Goal: Task Accomplishment & Management: Complete application form

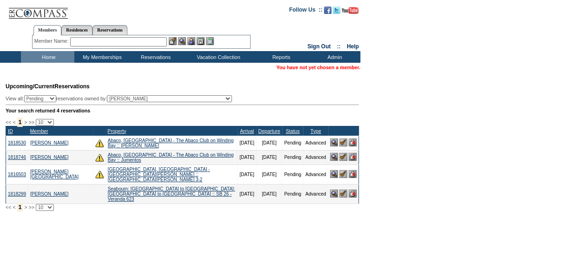
click at [151, 39] on input "text" at bounding box center [118, 41] width 97 height 9
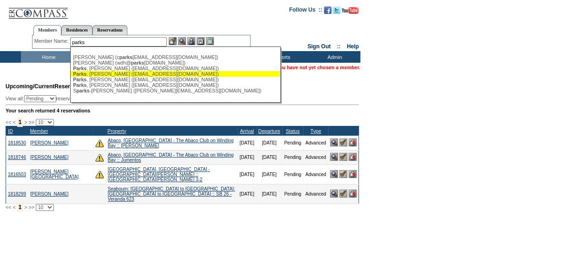
click at [117, 74] on div "Parks , David (irishchamps2026@gmail.com)" at bounding box center [175, 74] width 205 height 6
type input "Parks, David (irishchamps2026@gmail.com)"
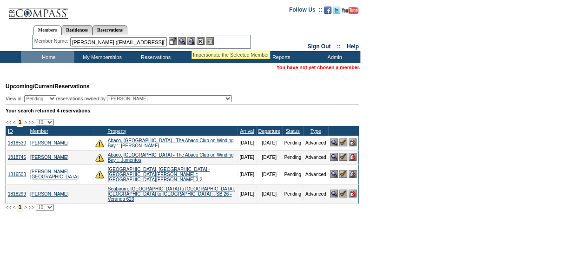
click at [195, 41] on img at bounding box center [191, 41] width 8 height 8
click at [185, 41] on img at bounding box center [182, 41] width 8 height 8
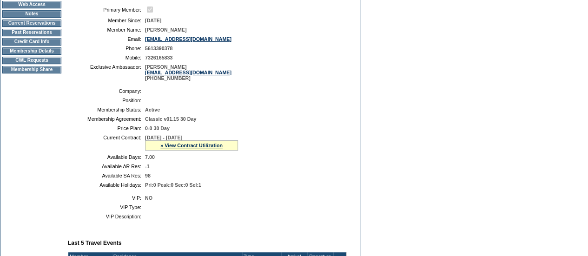
scroll to position [123, 0]
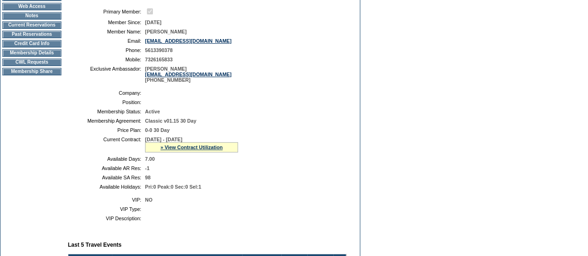
click at [20, 66] on td "CWL Requests" at bounding box center [31, 62] width 59 height 7
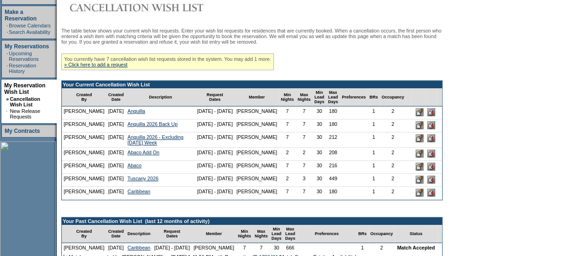
scroll to position [148, 0]
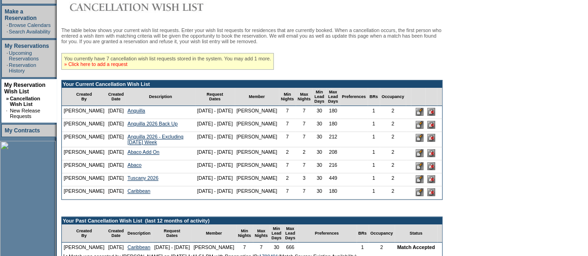
click at [96, 67] on link "» Click here to add a request" at bounding box center [95, 64] width 63 height 6
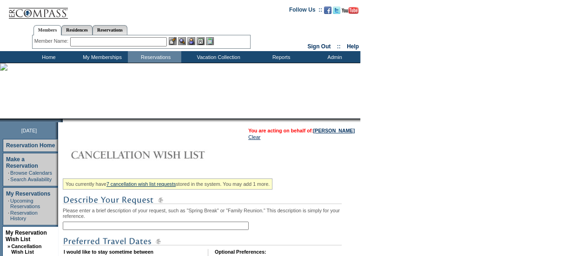
click at [182, 224] on input "text" at bounding box center [156, 226] width 186 height 8
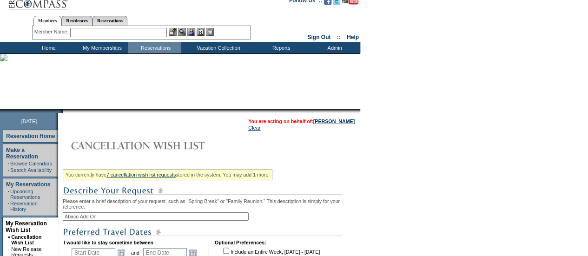
scroll to position [42, 0]
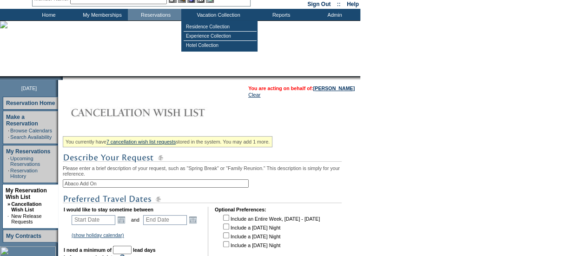
type input "Abaco Add On"
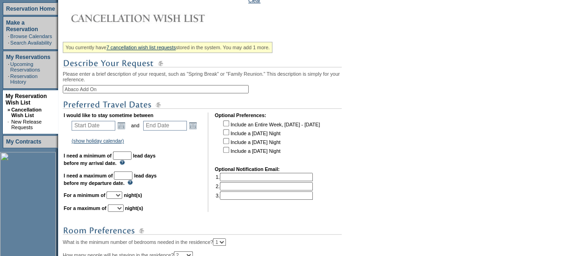
scroll to position [135, 0]
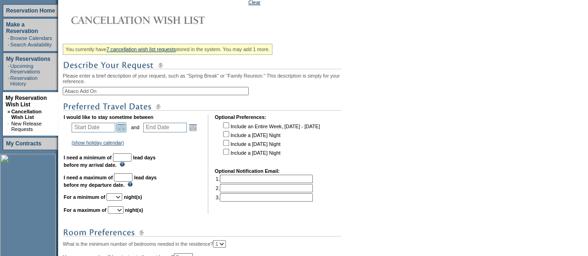
click at [127, 132] on link "Open the calendar popup." at bounding box center [121, 127] width 10 height 10
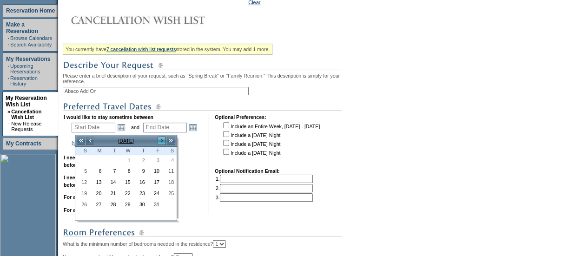
click at [160, 142] on link ">" at bounding box center [161, 140] width 9 height 9
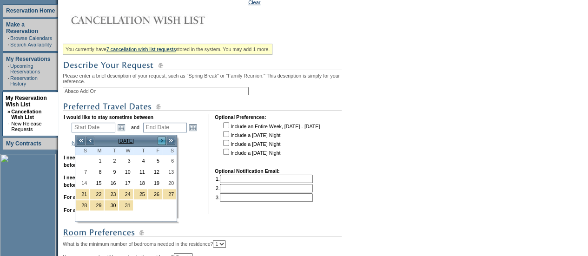
click at [160, 142] on link ">" at bounding box center [161, 140] width 9 height 9
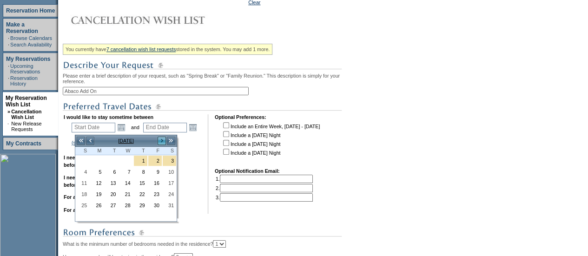
click at [160, 142] on link ">" at bounding box center [161, 140] width 9 height 9
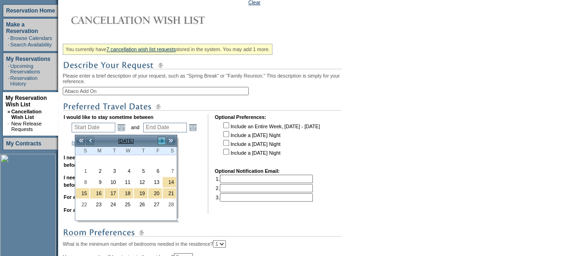
click at [160, 142] on link ">" at bounding box center [161, 140] width 9 height 9
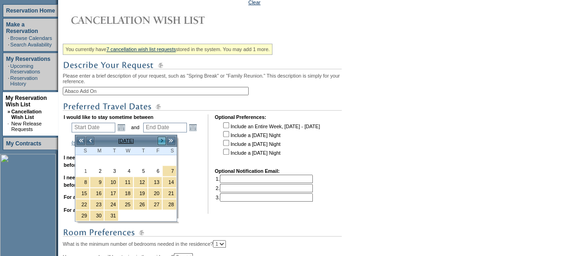
click at [160, 142] on link ">" at bounding box center [161, 140] width 9 height 9
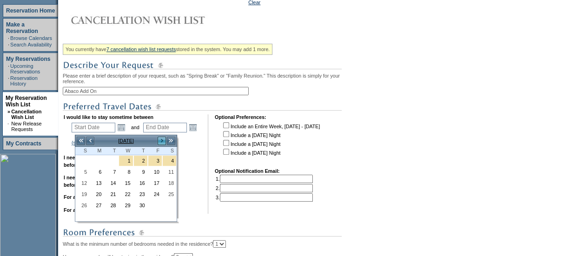
click at [160, 141] on link ">" at bounding box center [161, 140] width 9 height 9
click at [157, 160] on link "1" at bounding box center [154, 161] width 13 height 10
type input "2026-05-01"
type input "2026-05-02"
type input "5/1/2026"
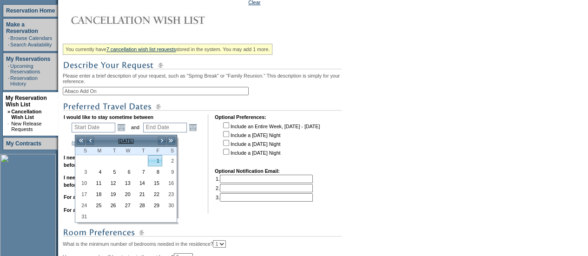
type input "5/2/2026"
type input "213"
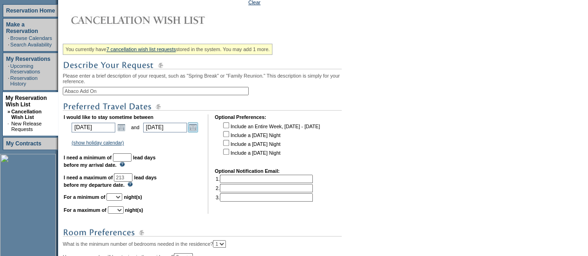
click at [196, 129] on link "Open the calendar popup." at bounding box center [193, 127] width 10 height 10
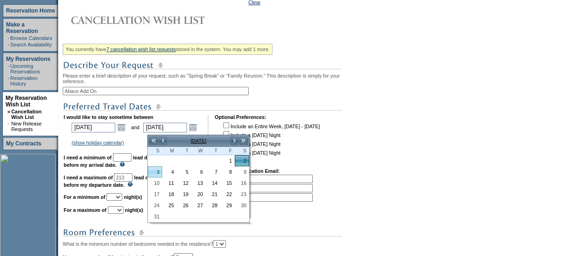
click at [157, 170] on link "3" at bounding box center [154, 172] width 13 height 10
type input "2026-05-03"
type input "5/3/2026"
type input "214"
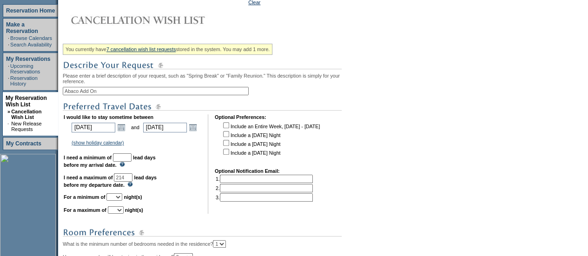
click at [132, 160] on input "text" at bounding box center [122, 158] width 19 height 8
type input "30"
click at [127, 205] on td "I would like to stay sometime between 2026-05-01 5/1/2026 Open the calendar pop…" at bounding box center [133, 164] width 138 height 100
click at [122, 199] on select "1 2 3 4 5 6 7 8 9 10 11 12 13 14" at bounding box center [115, 197] width 16 height 7
select select "1"
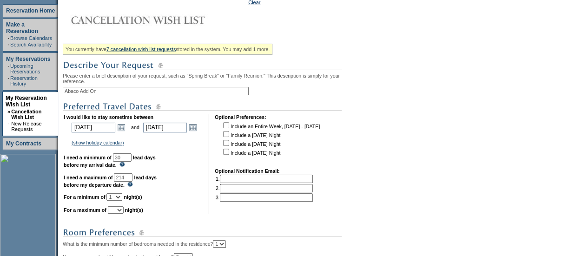
click at [118, 198] on select "1 2 3 4 5 6 7 8 9 10 11 12 13 14" at bounding box center [115, 197] width 16 height 7
click at [124, 214] on select "1 2 3 4 5 6 7 8 9 10 11 12 13 14" at bounding box center [116, 210] width 16 height 7
select select "2"
click at [119, 211] on select "1 2 3 4 5 6 7 8 9 10 11 12 13 14" at bounding box center [116, 210] width 16 height 7
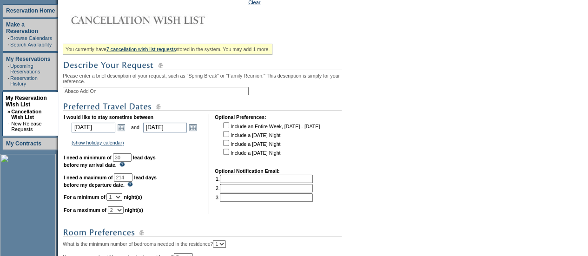
click at [229, 146] on input "checkbox" at bounding box center [226, 143] width 6 height 6
checkbox input "true"
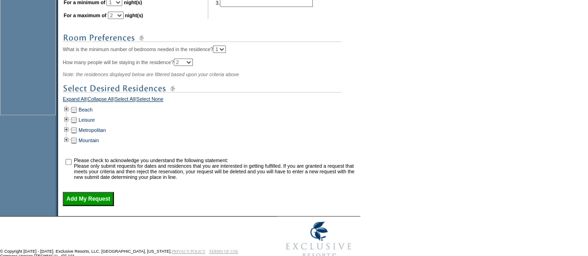
scroll to position [334, 0]
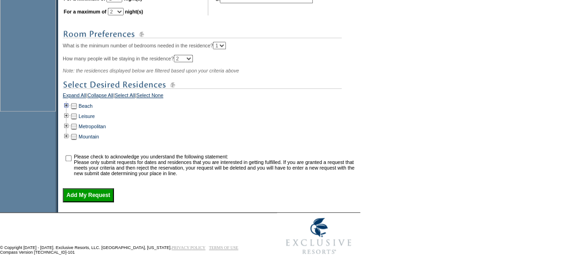
click at [70, 110] on td at bounding box center [66, 106] width 7 height 10
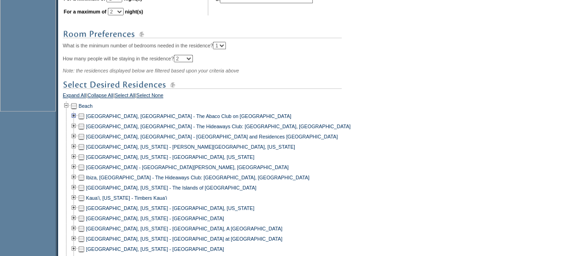
click at [74, 120] on td at bounding box center [73, 116] width 7 height 10
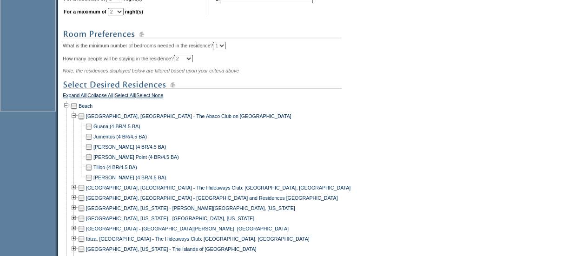
click at [93, 142] on td at bounding box center [88, 137] width 7 height 10
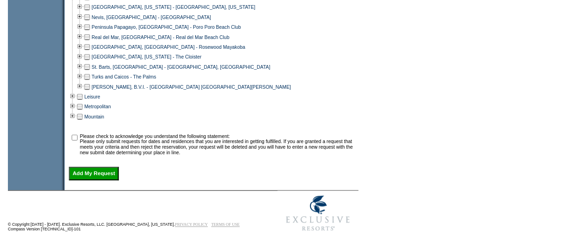
scroll to position [716, 0]
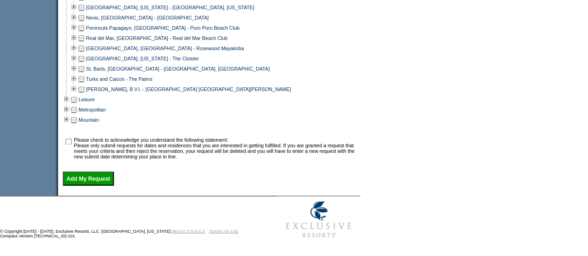
click at [72, 140] on input "checkbox" at bounding box center [69, 142] width 6 height 6
checkbox input "true"
click at [89, 178] on input "Add My Request" at bounding box center [88, 179] width 51 height 14
